Goal: Task Accomplishment & Management: Complete application form

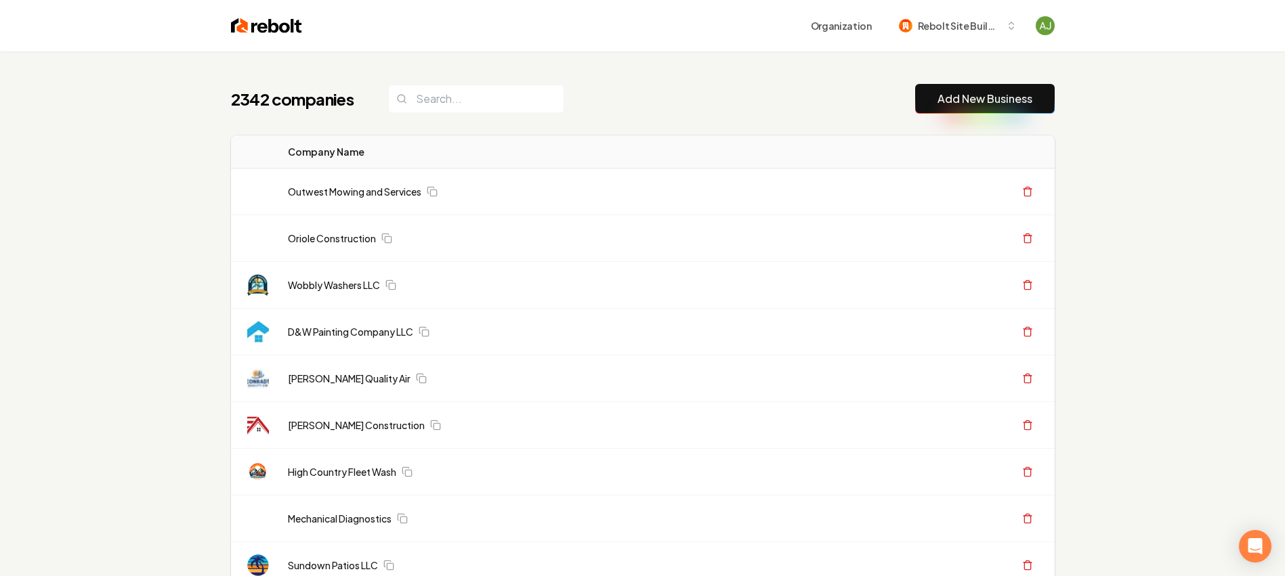
click at [949, 104] on link "Add New Business" at bounding box center [984, 99] width 95 height 16
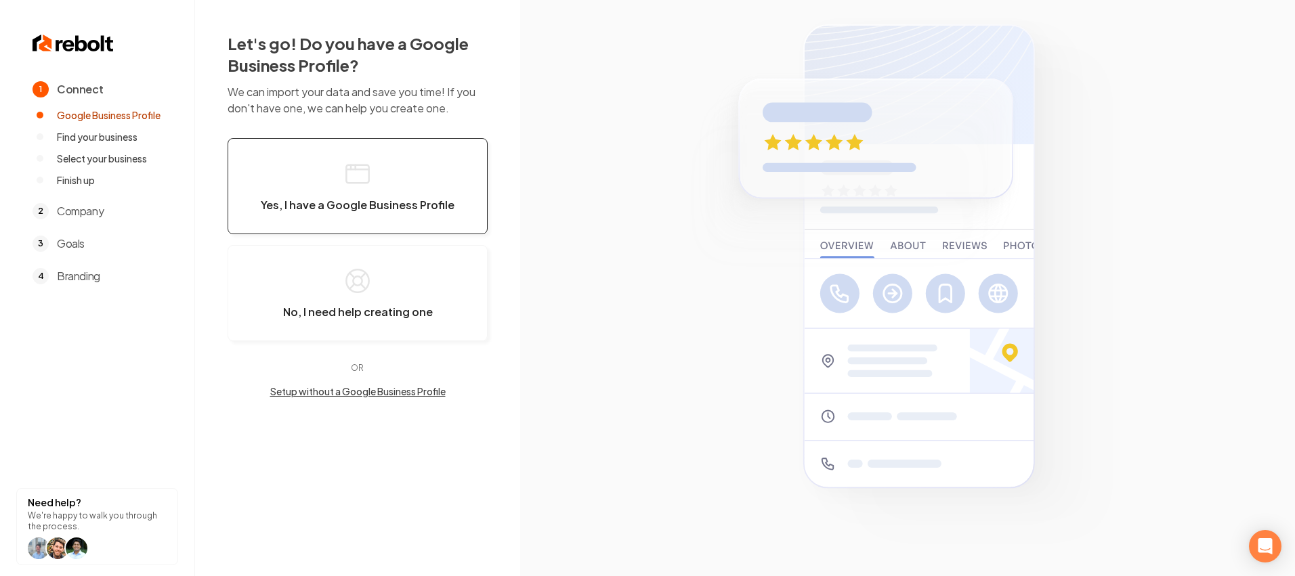
click at [344, 201] on span "Yes, I have a Google Business Profile" at bounding box center [358, 205] width 194 height 14
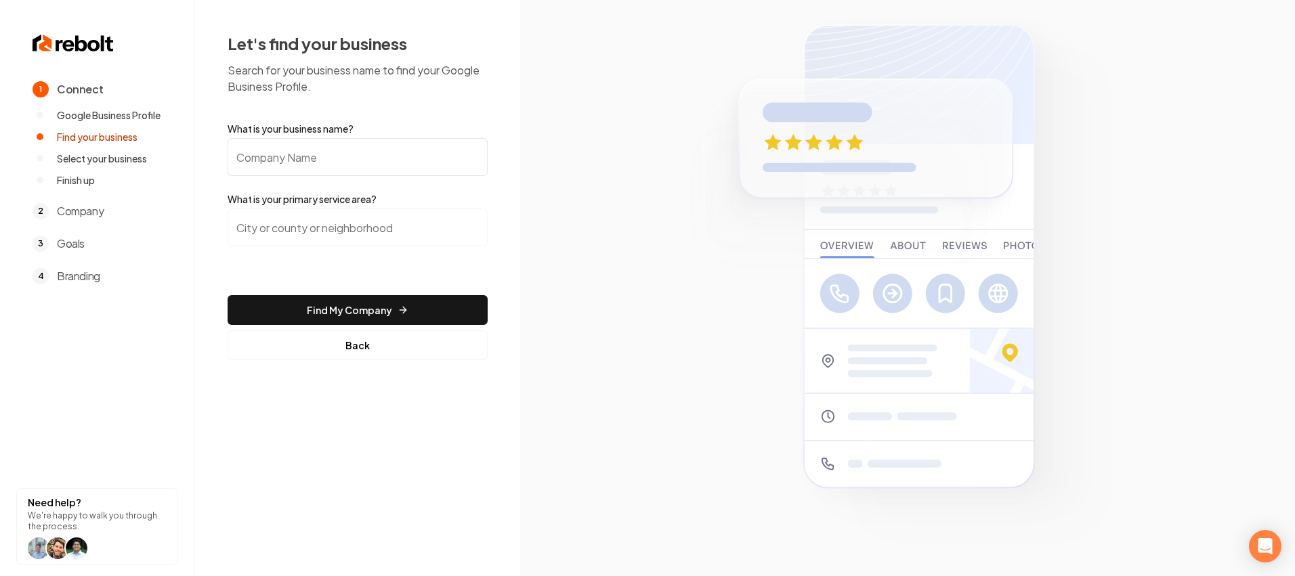
click at [315, 161] on input "What is your business name?" at bounding box center [358, 157] width 260 height 38
type input "[PERSON_NAME] Plumbing"
click at [303, 219] on input "search" at bounding box center [358, 228] width 260 height 38
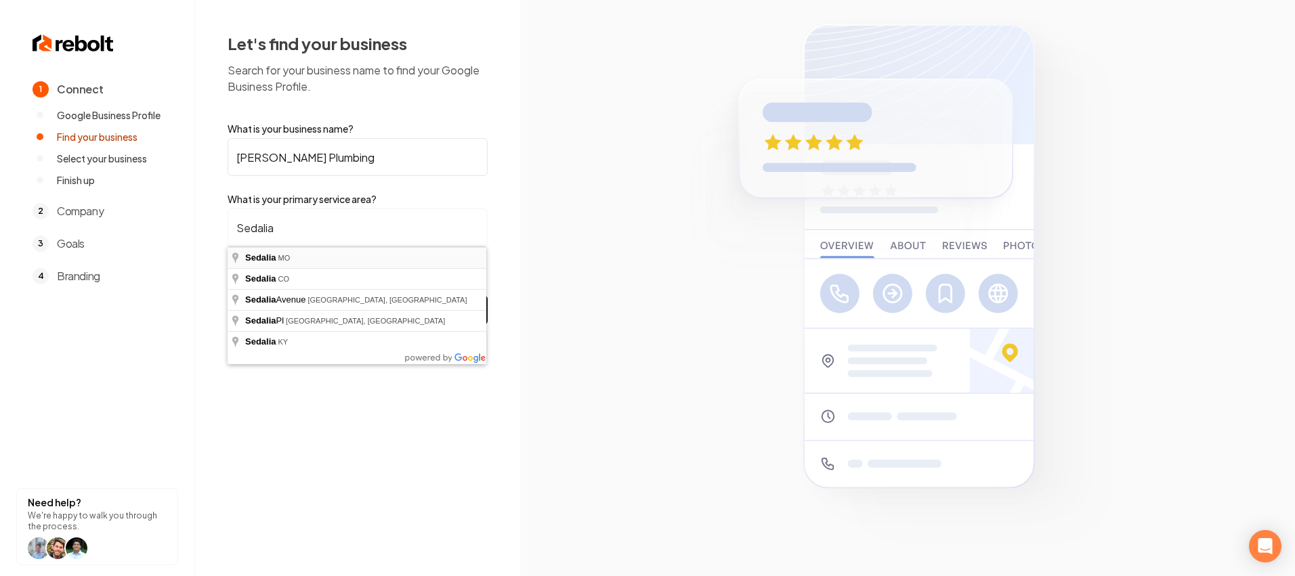
type input "[GEOGRAPHIC_DATA], [GEOGRAPHIC_DATA]"
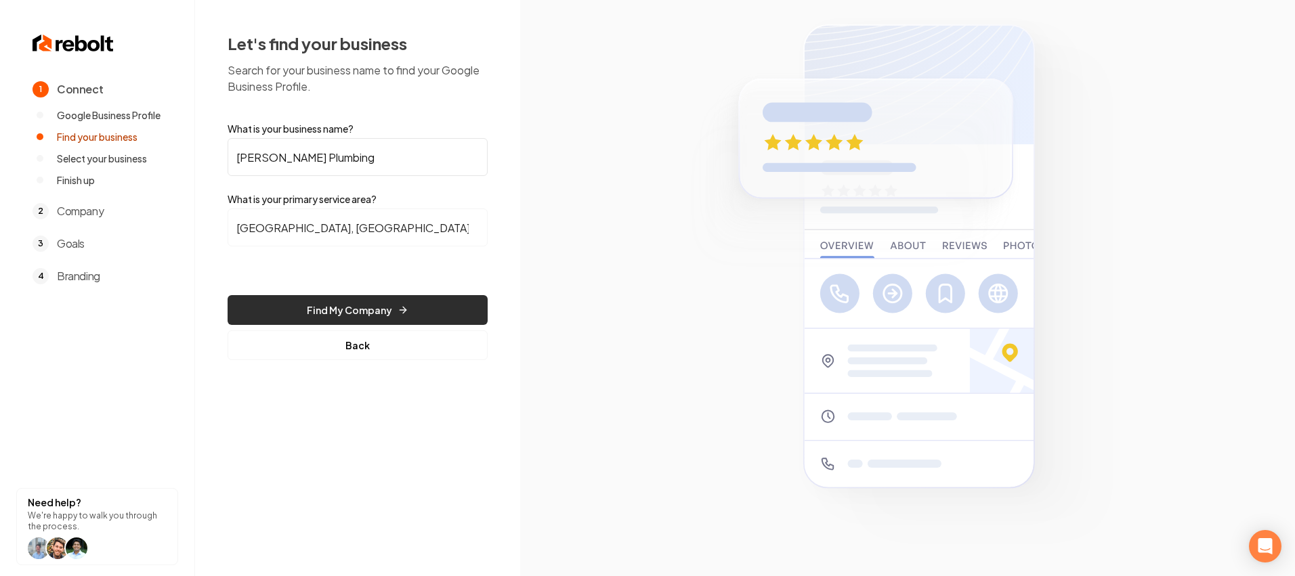
click at [331, 295] on button "Find My Company" at bounding box center [358, 310] width 260 height 30
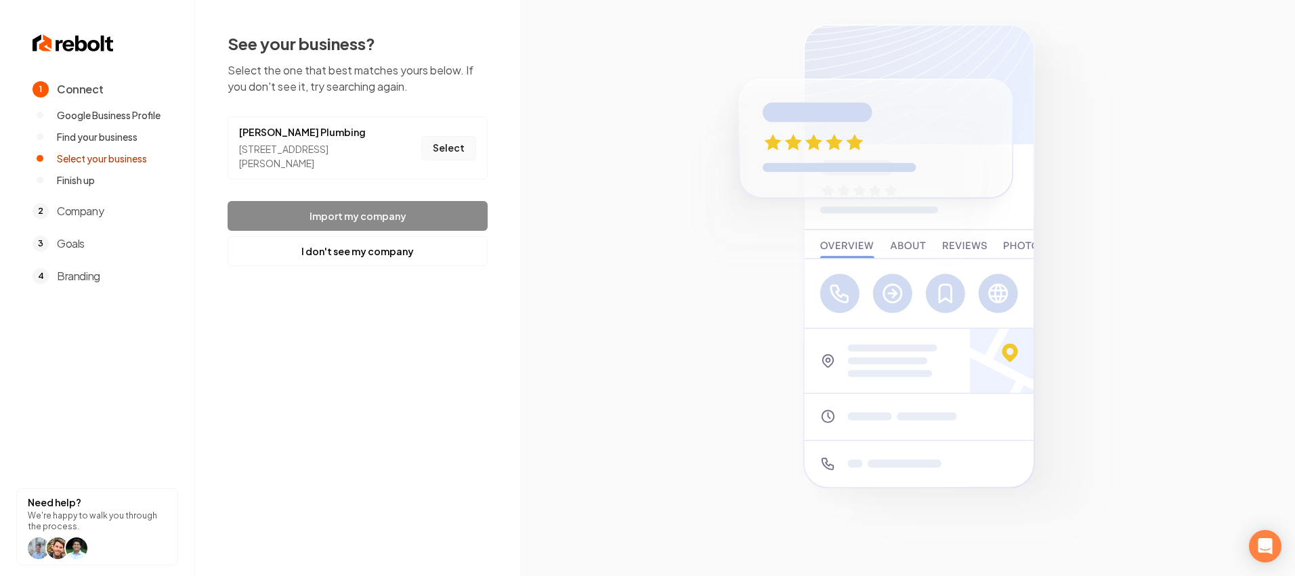
click at [450, 156] on button "Select" at bounding box center [448, 148] width 55 height 24
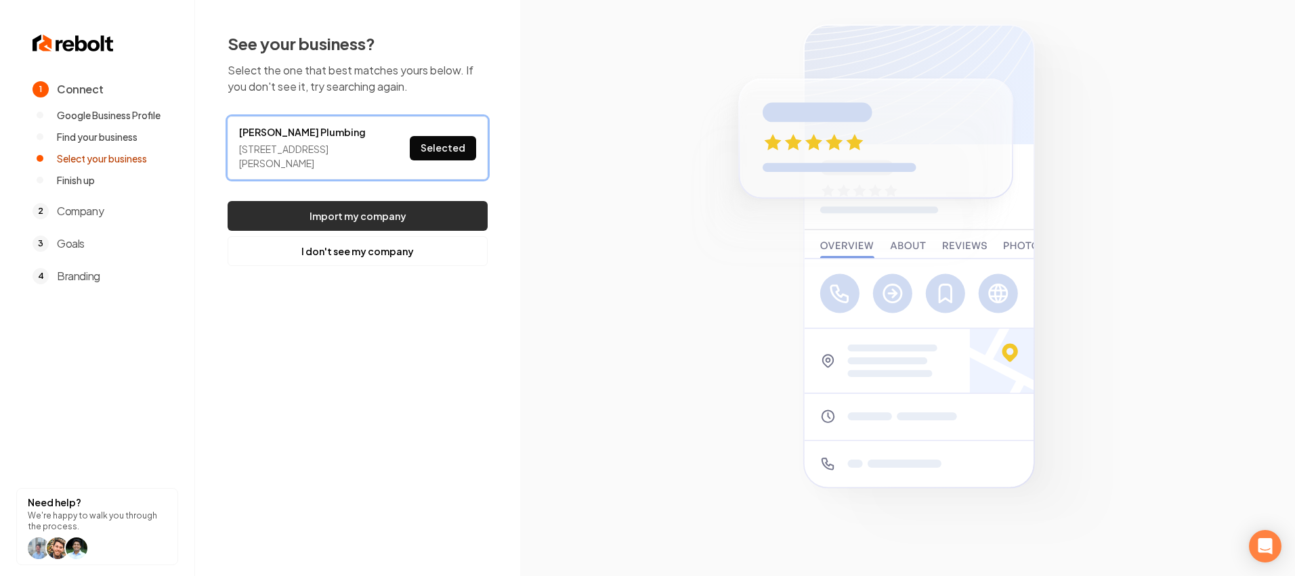
click at [422, 209] on button "Import my company" at bounding box center [358, 216] width 260 height 30
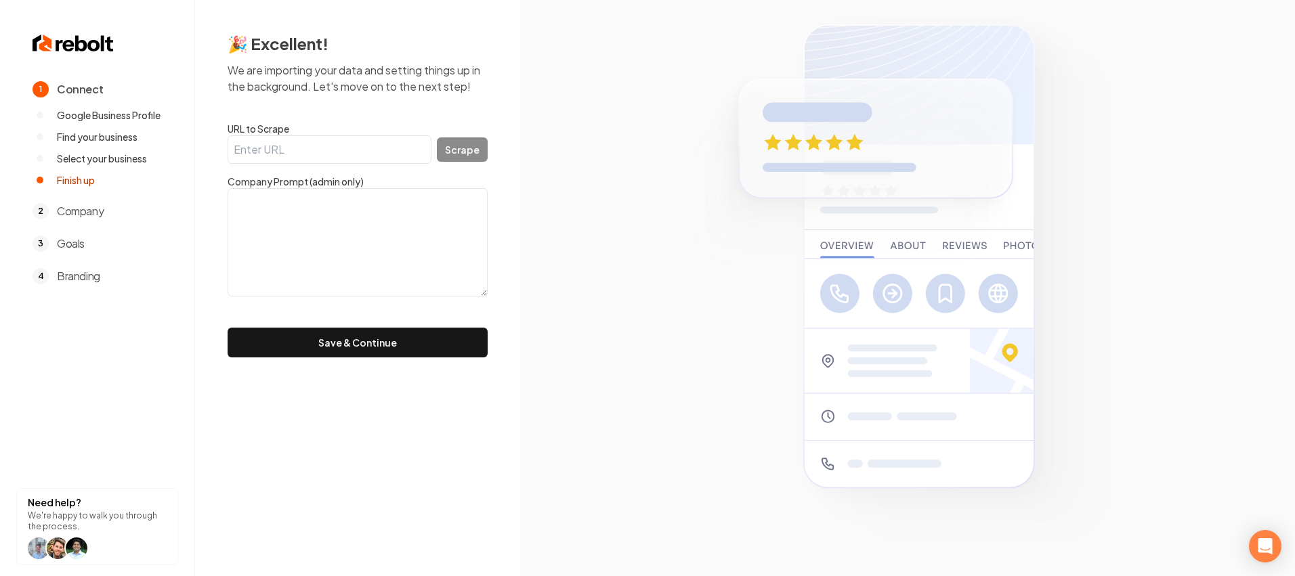
click at [321, 146] on input "URL to Scrape" at bounding box center [330, 149] width 204 height 28
paste input "[URL][DOMAIN_NAME]"
type input "[URL][DOMAIN_NAME]"
click at [469, 167] on form "URL to Scrape [URL][DOMAIN_NAME] Scrape Company Prompt (admin only) Save & Cont…" at bounding box center [358, 240] width 260 height 236
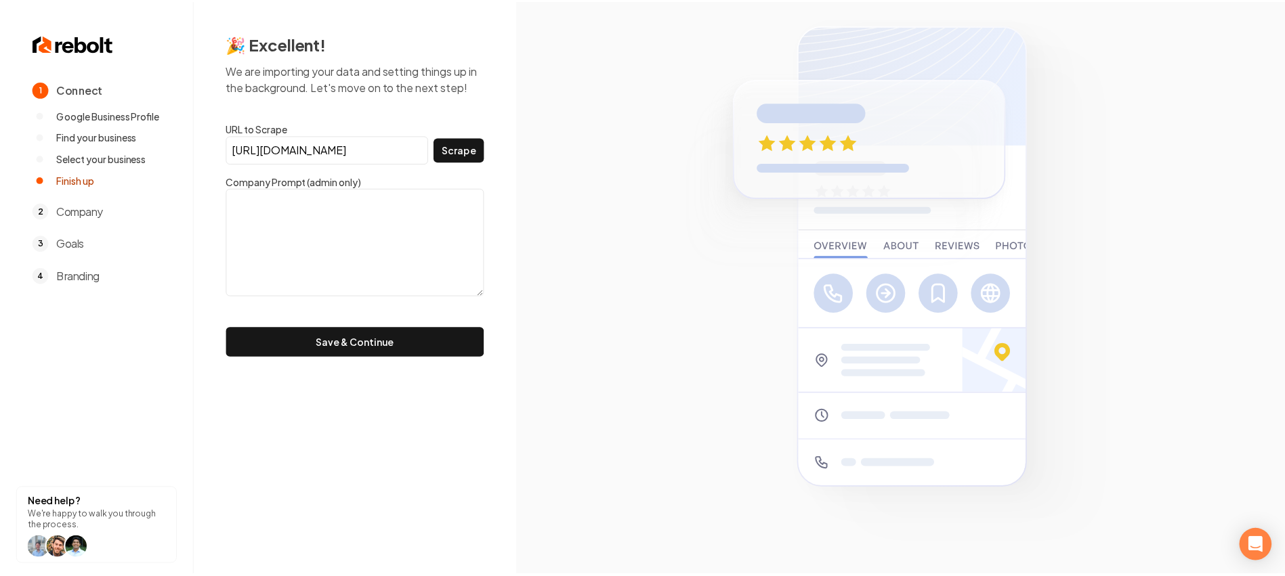
scroll to position [0, 0]
click at [471, 160] on button "Scrape" at bounding box center [462, 150] width 51 height 24
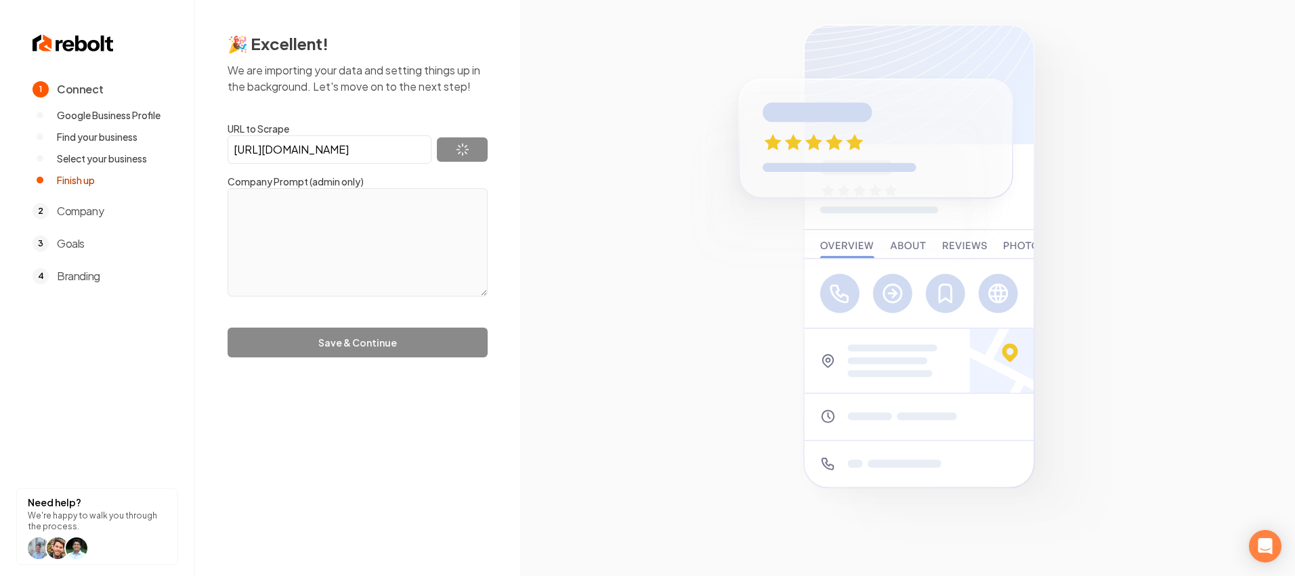
type textarea "Skip to main content Accessibility help Accessibility feedback Go to Google Hom…"
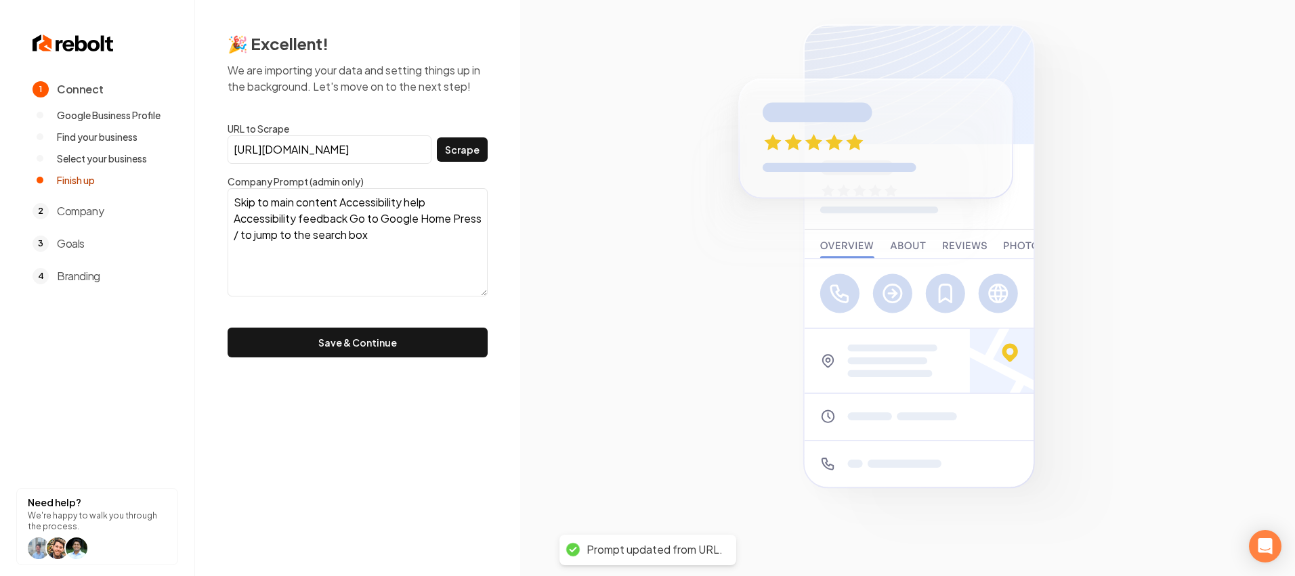
click at [381, 336] on button "Save & Continue" at bounding box center [358, 343] width 260 height 30
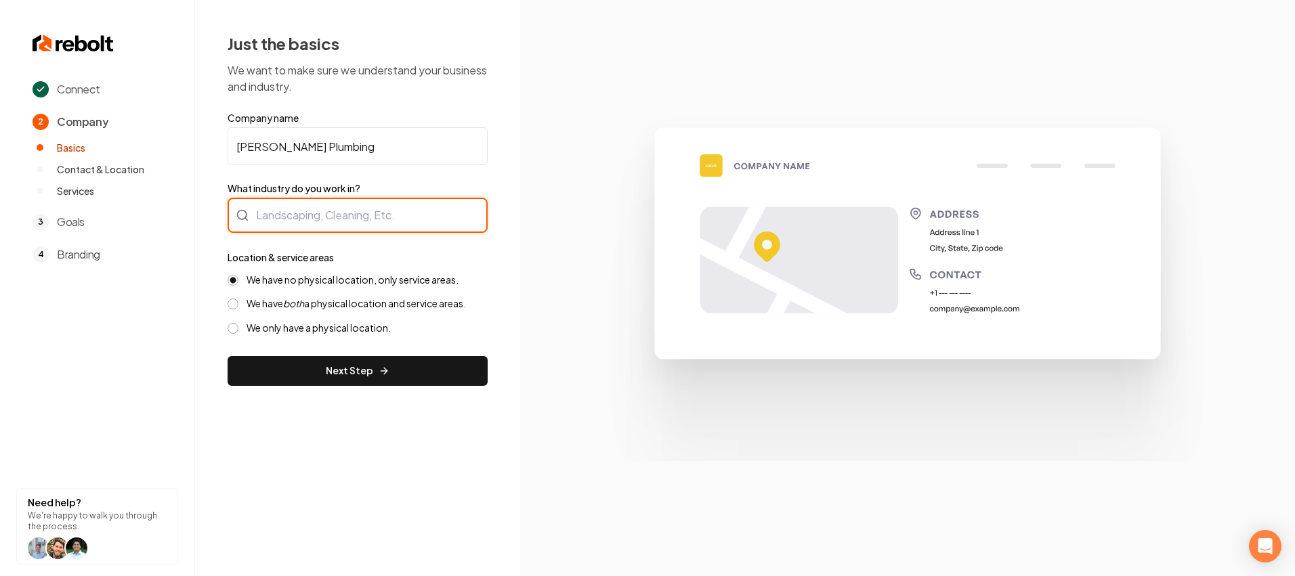
click at [312, 219] on div at bounding box center [358, 215] width 260 height 35
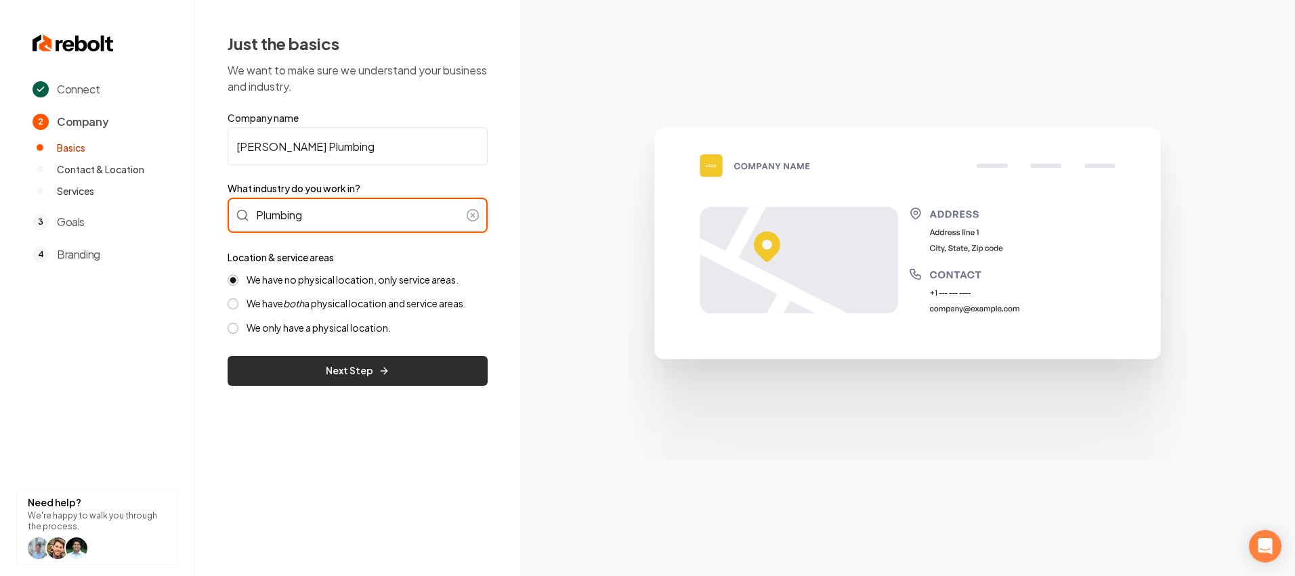
type input "Plumbing"
click at [322, 375] on button "Next Step" at bounding box center [358, 371] width 260 height 30
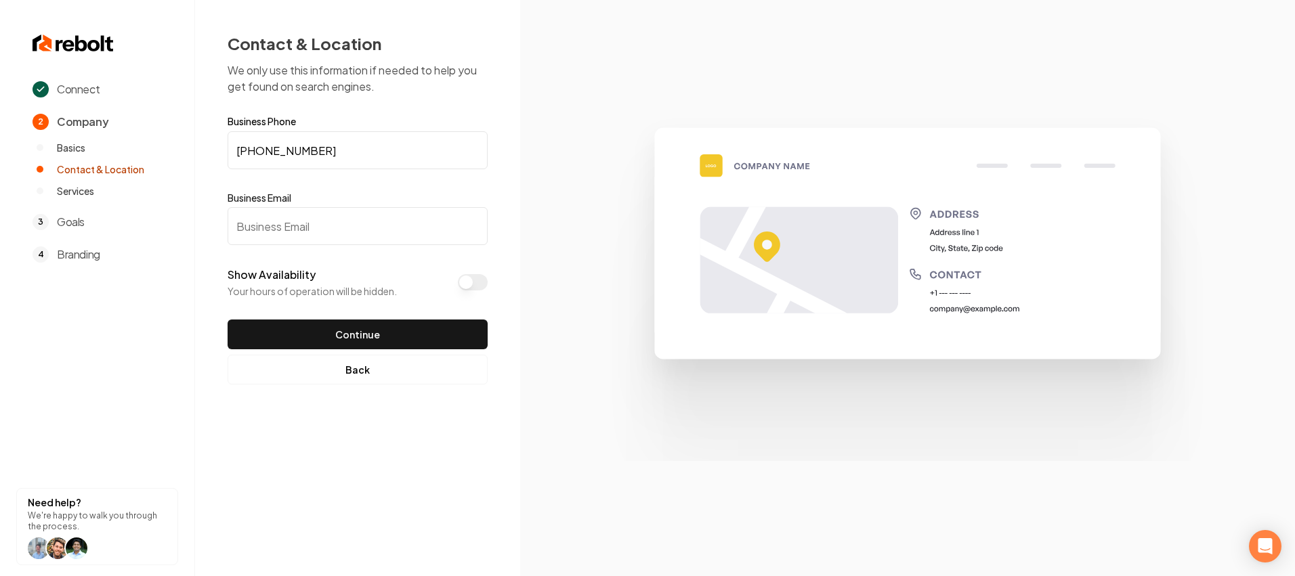
click at [337, 228] on input "Business Email" at bounding box center [358, 226] width 260 height 38
click at [345, 330] on button "Continue" at bounding box center [358, 335] width 260 height 30
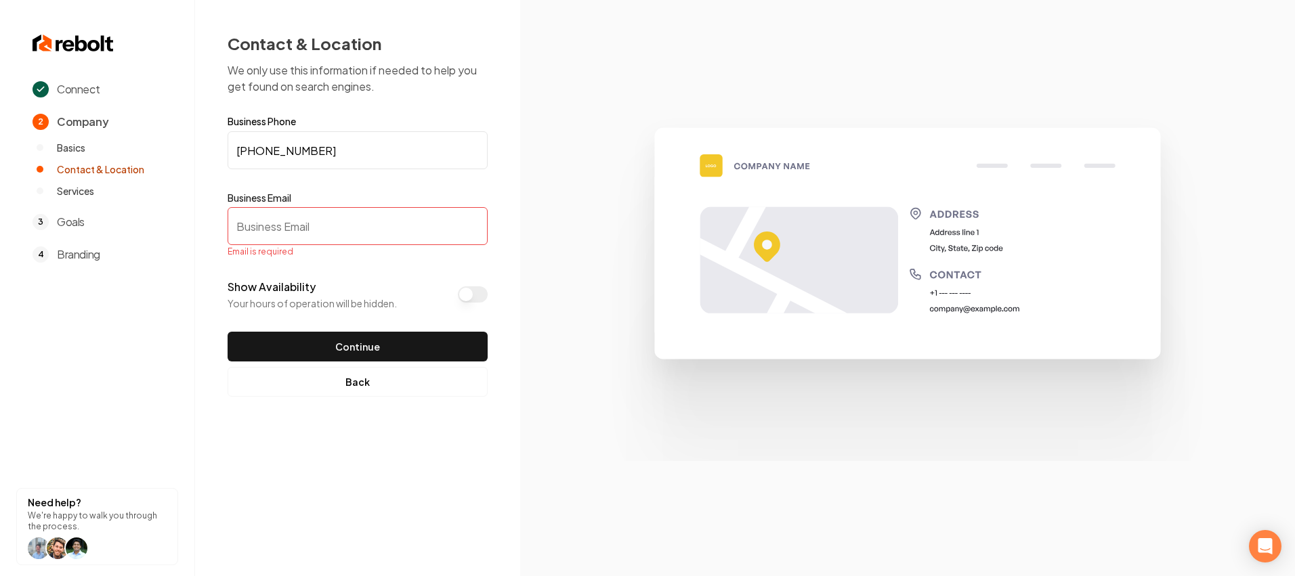
click at [322, 226] on input "Business Email" at bounding box center [358, 226] width 260 height 38
